Goal: Information Seeking & Learning: Learn about a topic

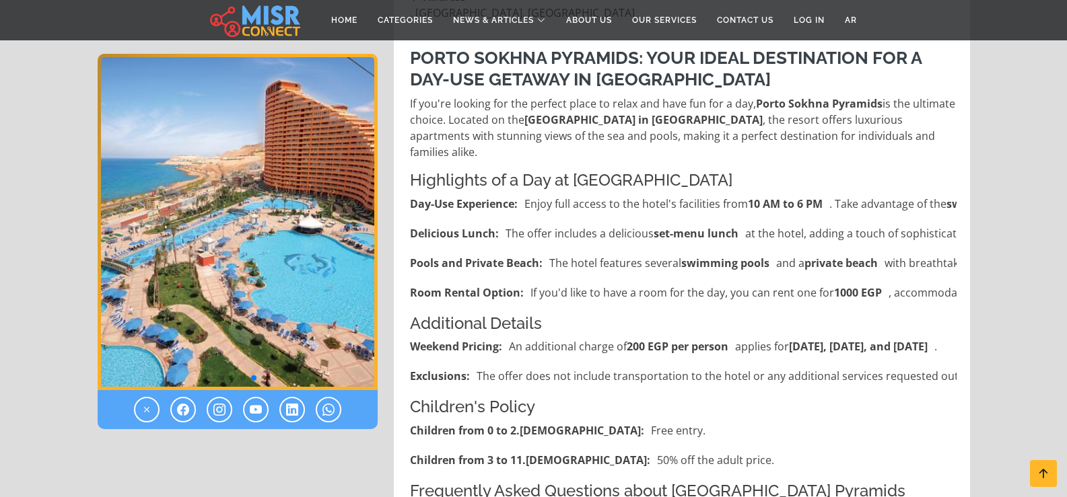
scroll to position [404, 0]
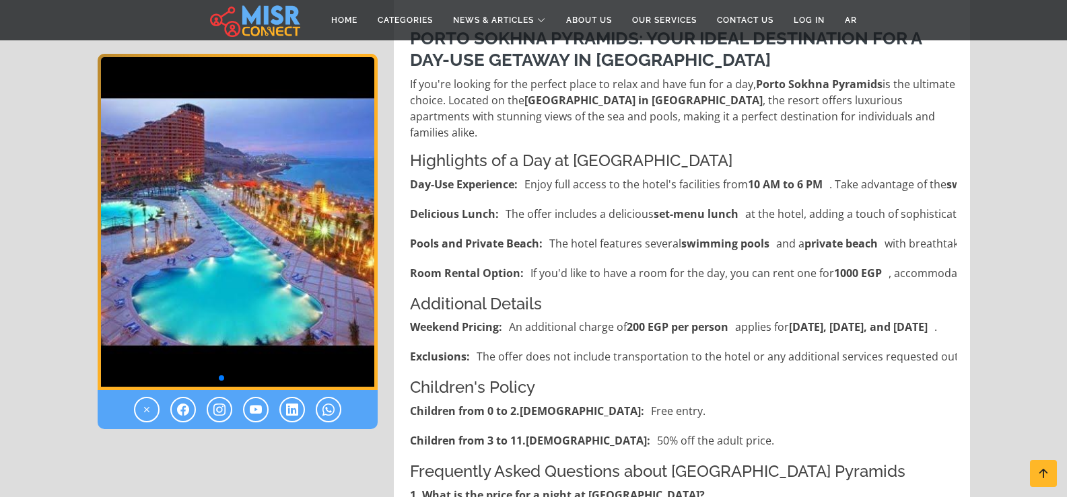
click at [915, 265] on p "Room Rental Option: If you'd like to have a room for the day, you can rent one …" at bounding box center [791, 273] width 763 height 16
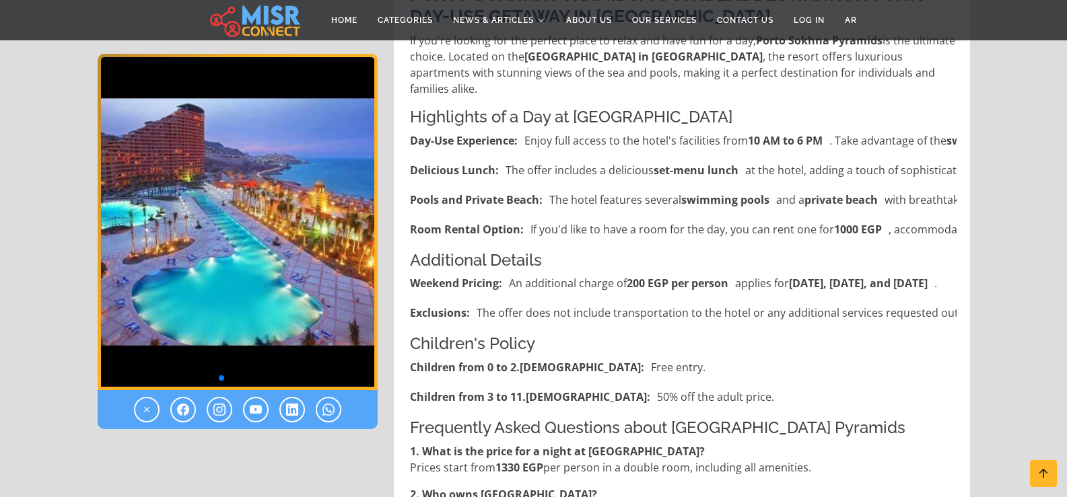
scroll to position [471, 0]
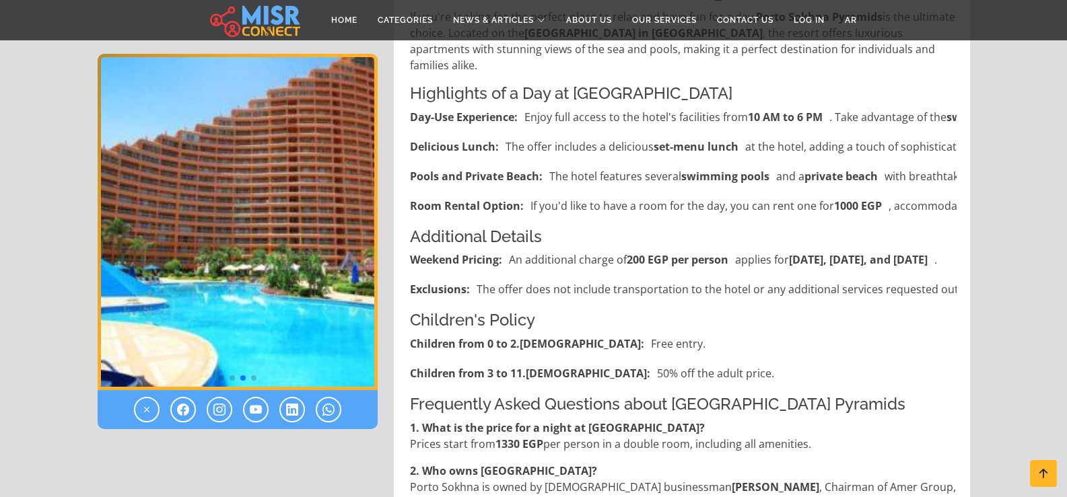
click at [896, 228] on h4 "Additional Details" at bounding box center [683, 238] width 547 height 20
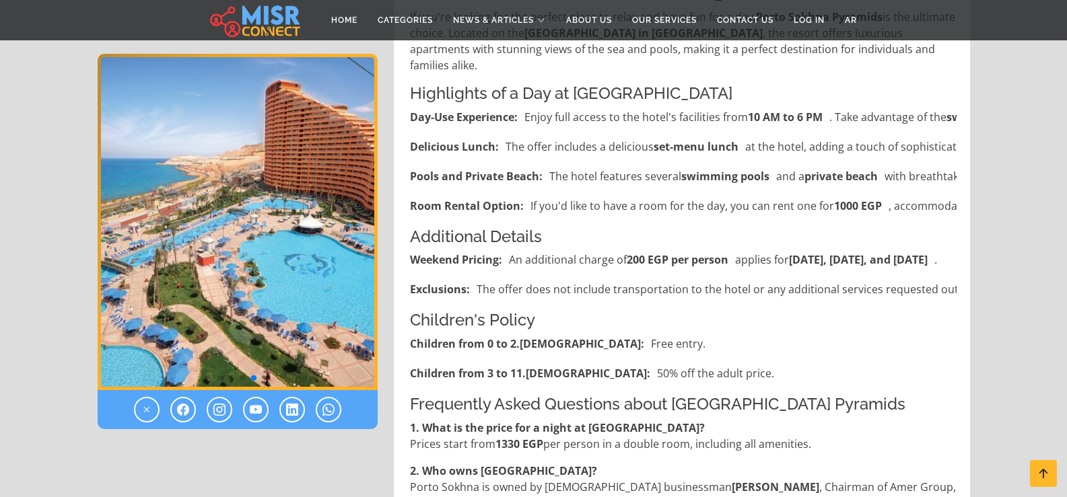
click at [957, 193] on div "Porto Sokhna Pyramids: Your Ideal Destination for a Day-Use Getaway in Ain Sokh…" at bounding box center [683, 435] width 563 height 971
click at [957, 192] on div "Porto Sokhna Pyramids: Your Ideal Destination for a Day-Use Getaway in Ain Sokh…" at bounding box center [683, 435] width 563 height 971
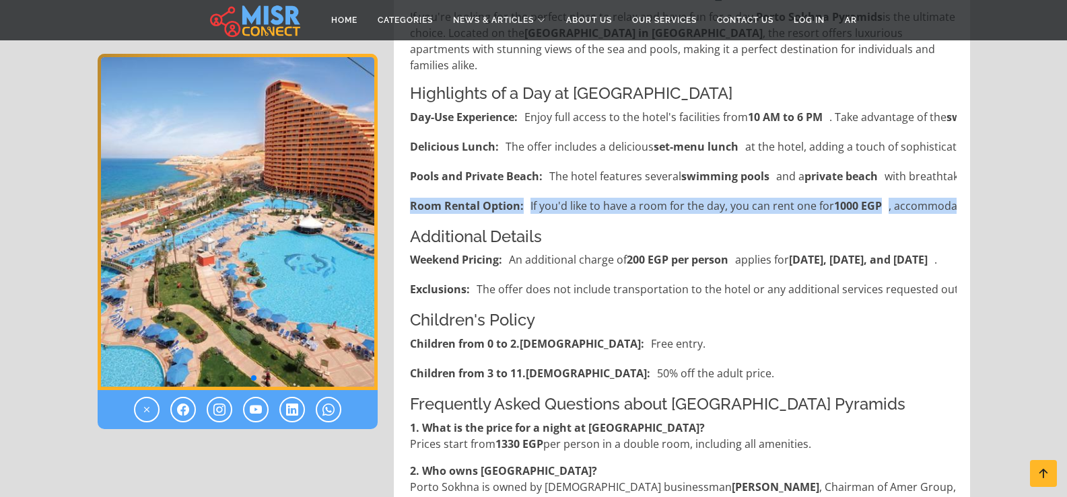
click at [957, 192] on div "Porto Sokhna Pyramids: Your Ideal Destination for a Day-Use Getaway in Ain Sokh…" at bounding box center [683, 435] width 563 height 971
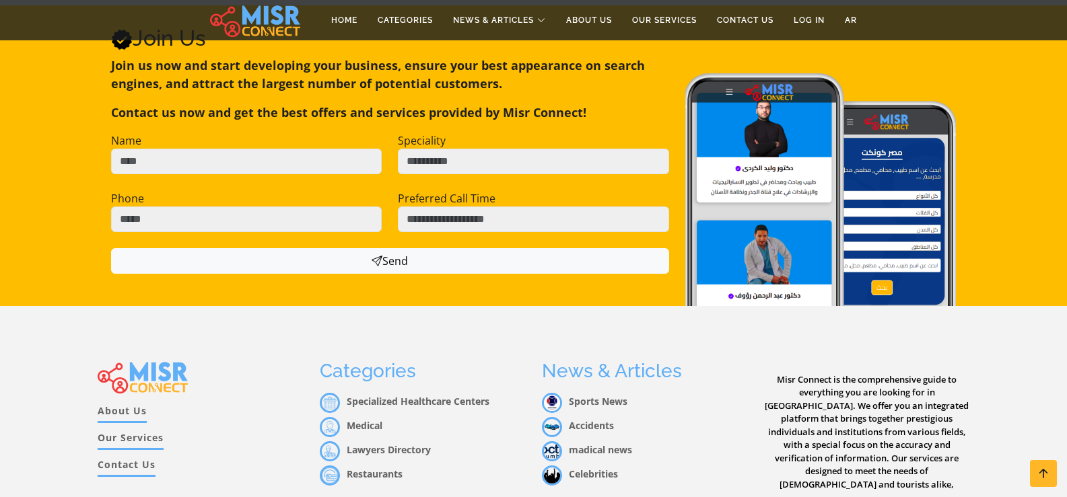
scroll to position [1669, 0]
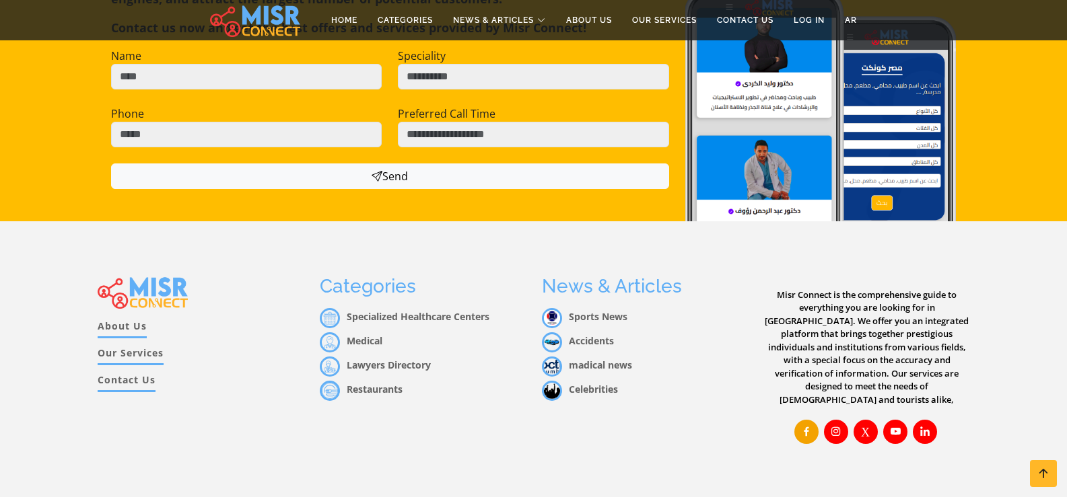
click at [804, 425] on icon at bounding box center [806, 431] width 12 height 12
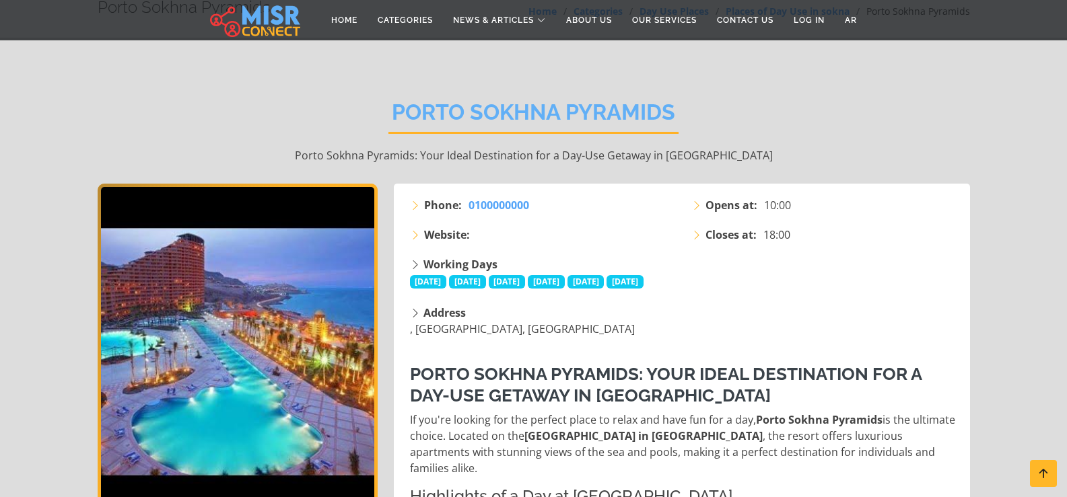
scroll to position [0, 0]
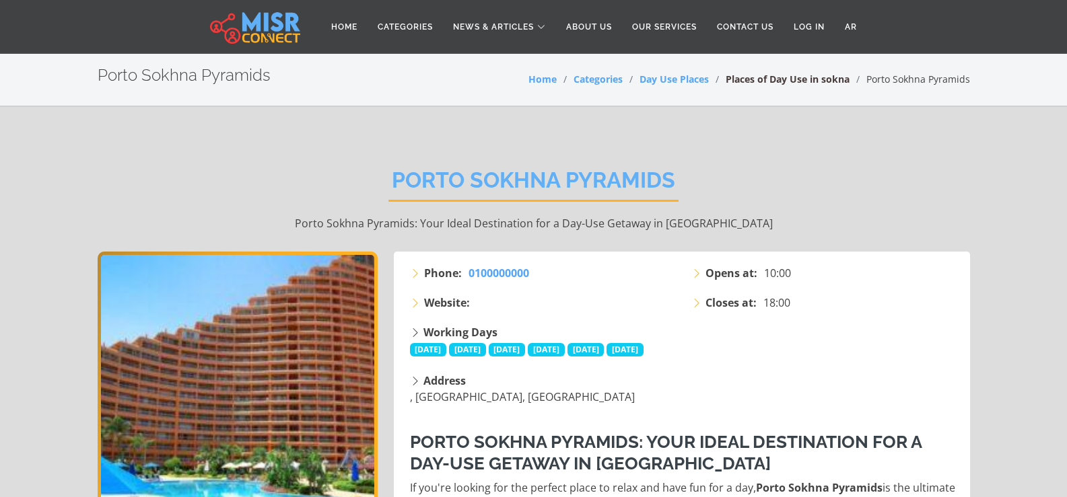
click at [769, 80] on link "Places of Day Use in sokna" at bounding box center [788, 79] width 124 height 13
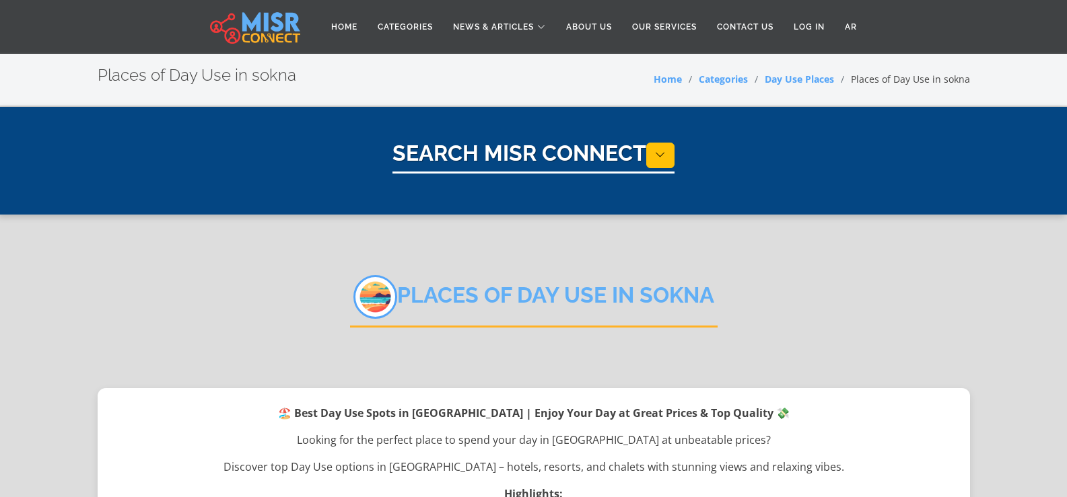
select select "**********"
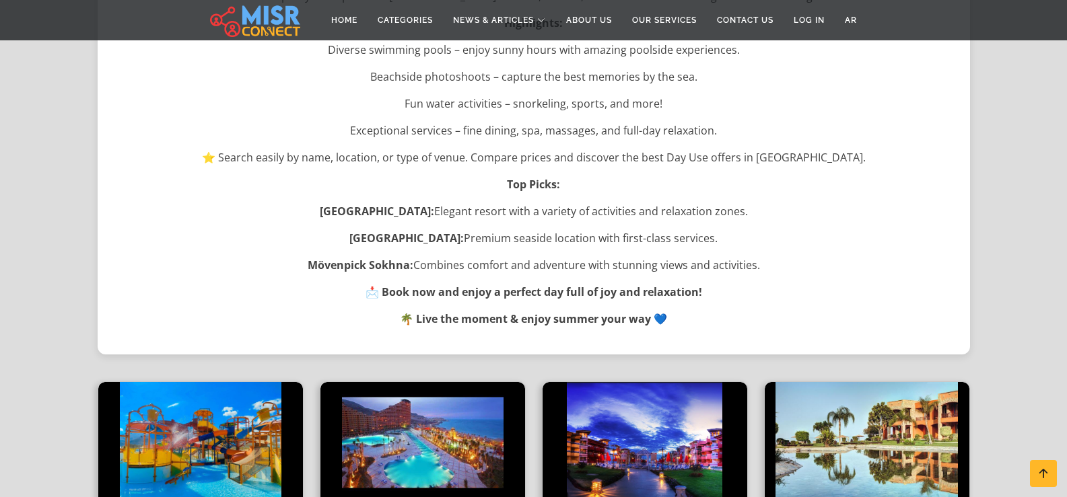
scroll to position [673, 0]
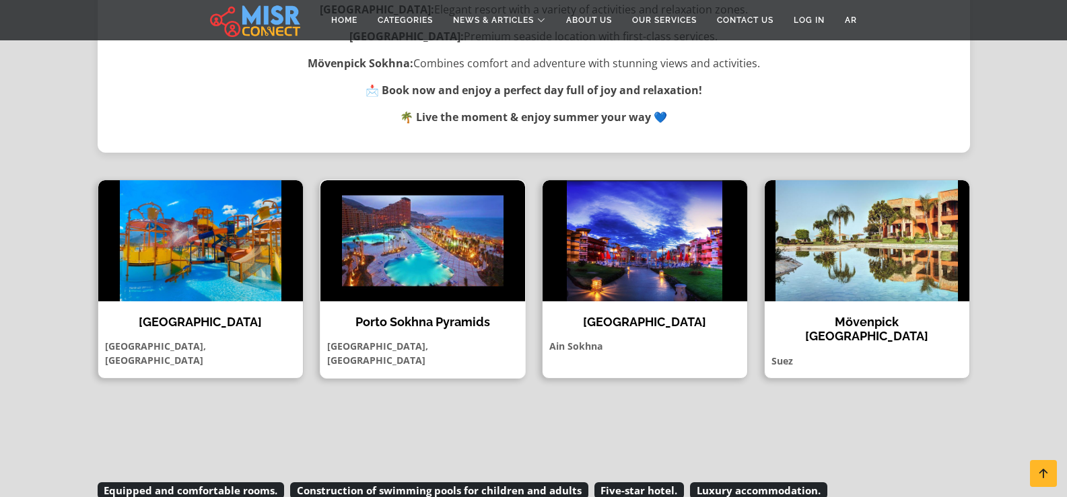
click at [457, 273] on img at bounding box center [422, 240] width 205 height 121
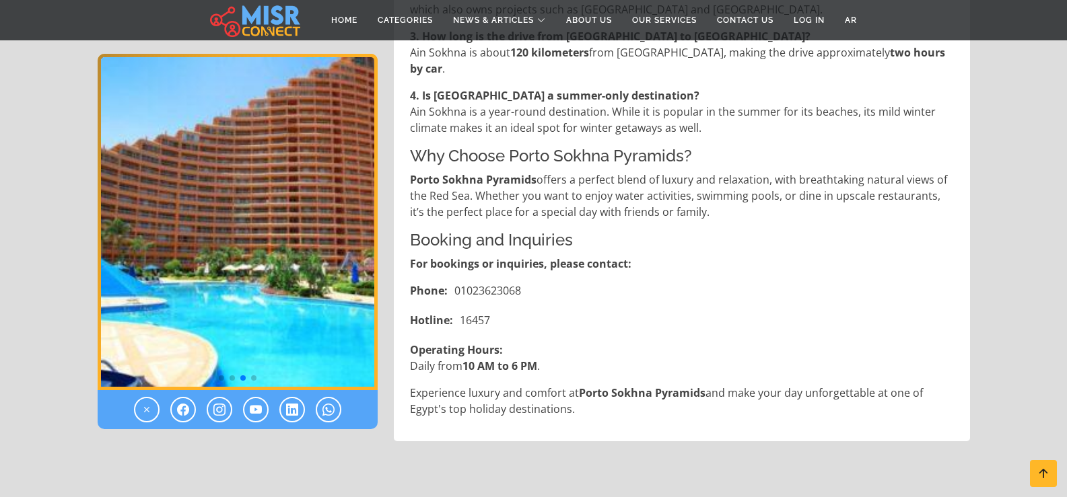
scroll to position [862, 0]
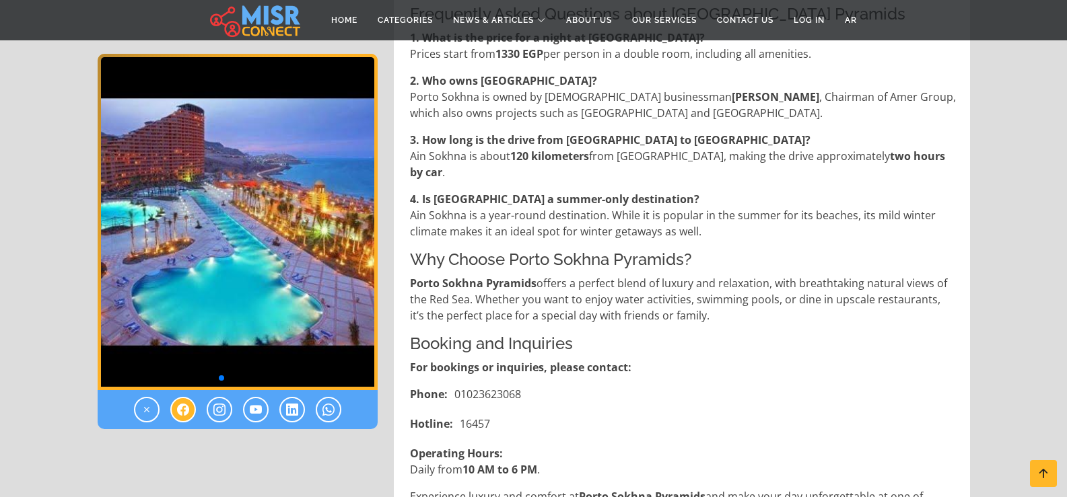
click at [180, 411] on icon at bounding box center [183, 410] width 12 height 16
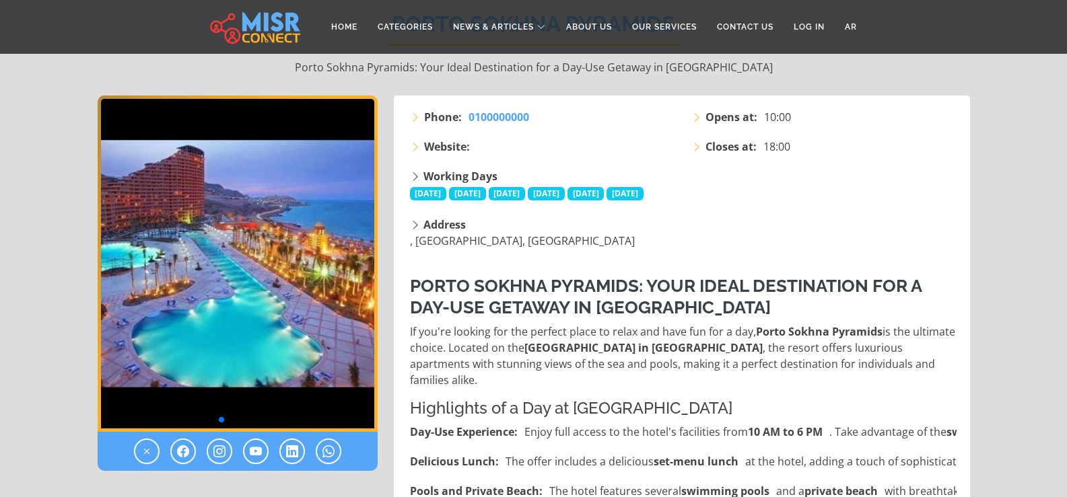
scroll to position [269, 0]
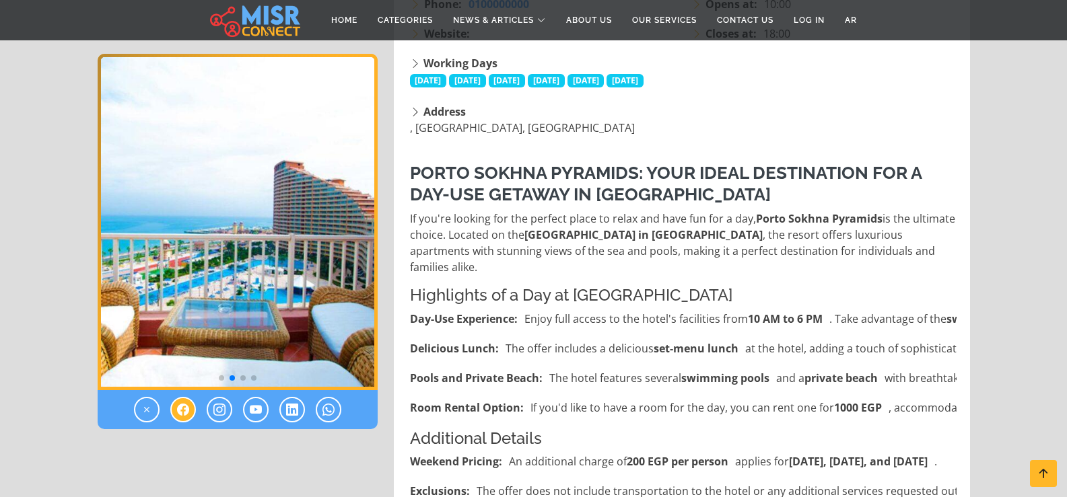
click at [178, 408] on icon at bounding box center [183, 410] width 12 height 16
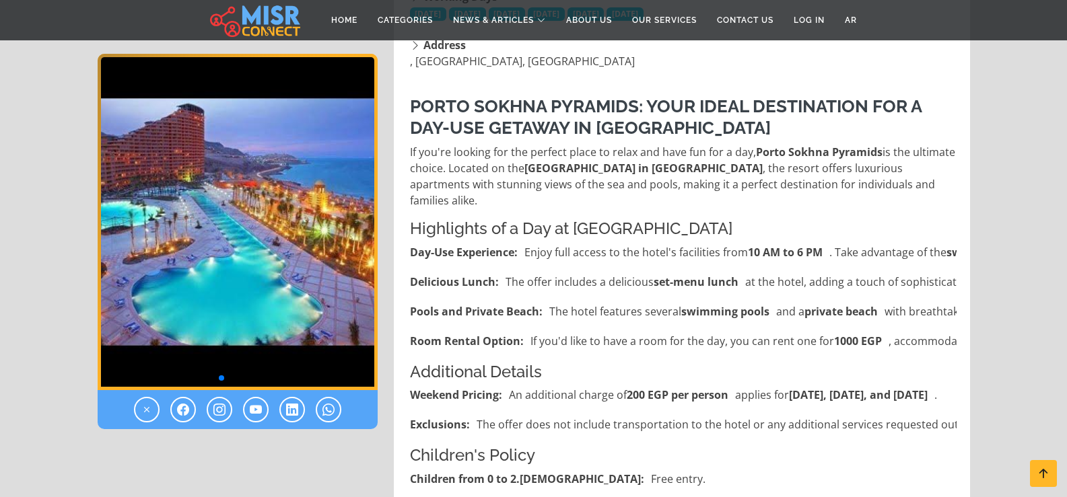
scroll to position [337, 0]
click at [180, 410] on icon at bounding box center [183, 410] width 12 height 16
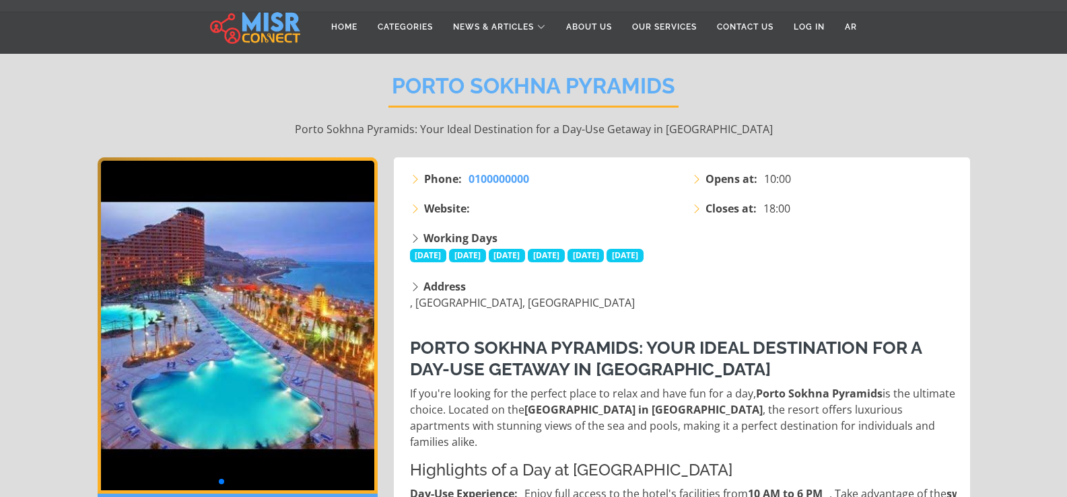
scroll to position [269, 0]
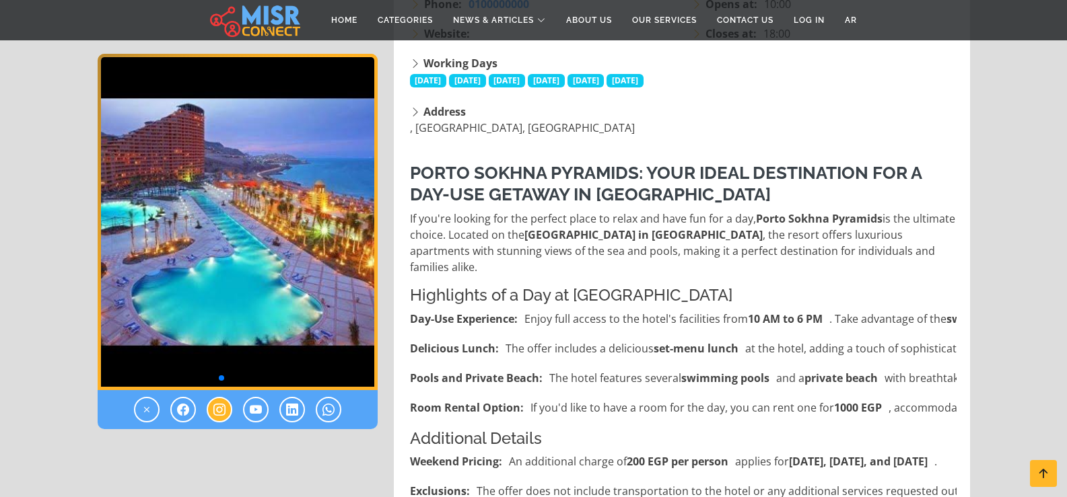
click at [217, 405] on icon at bounding box center [219, 410] width 12 height 16
